Goal: Information Seeking & Learning: Learn about a topic

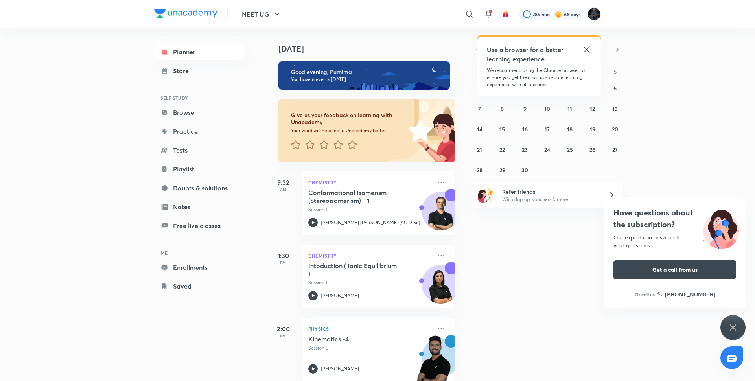
click at [688, 77] on div "Today Good evening, Purnima You have 6 events today Give us your feedback on le…" at bounding box center [510, 204] width 486 height 353
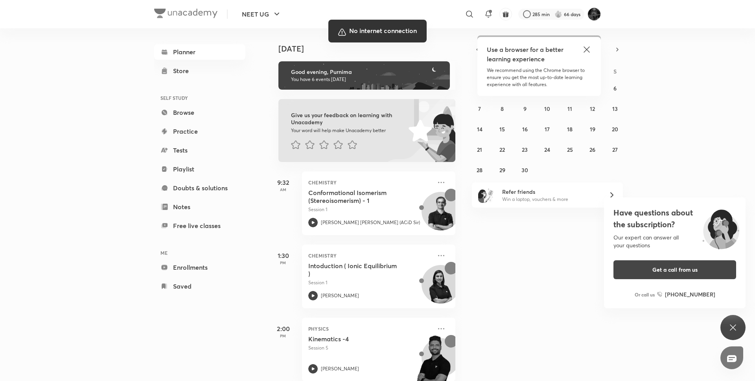
click at [515, 243] on div at bounding box center [377, 190] width 755 height 381
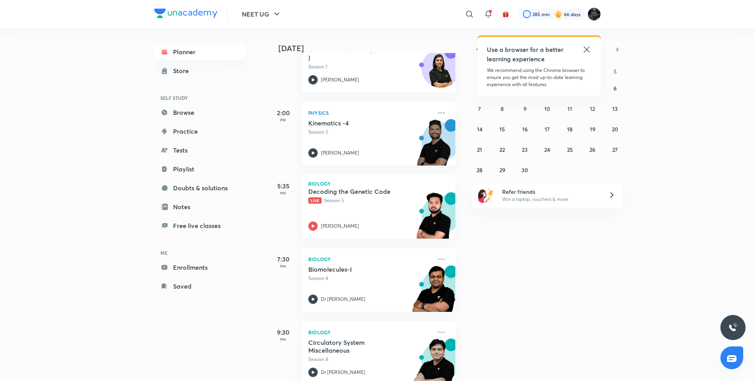
scroll to position [216, 0]
click at [311, 225] on icon at bounding box center [312, 225] width 9 height 9
